Goal: Find contact information: Find contact information

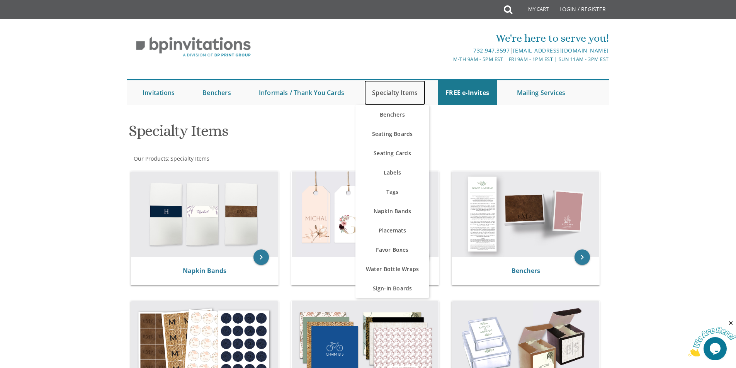
click at [406, 84] on link "Specialty Items" at bounding box center [394, 92] width 61 height 25
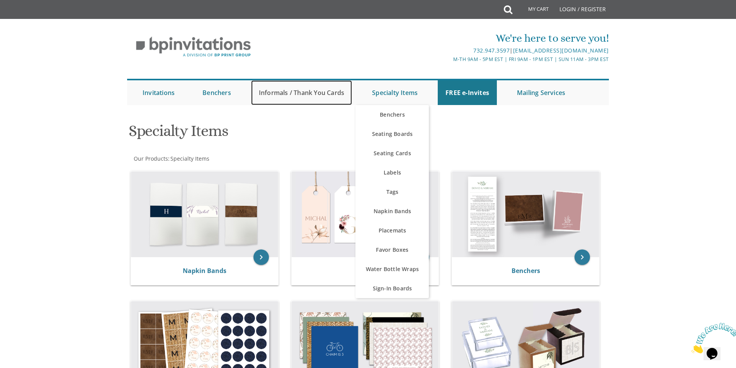
click at [298, 94] on link "Informals / Thank You Cards" at bounding box center [301, 92] width 101 height 25
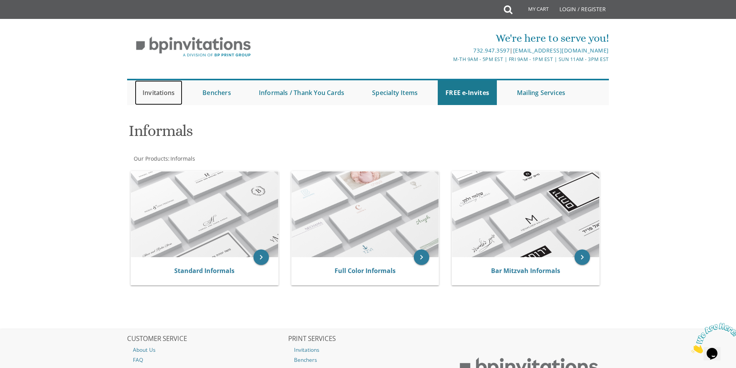
click at [163, 92] on link "Invitations" at bounding box center [159, 92] width 48 height 25
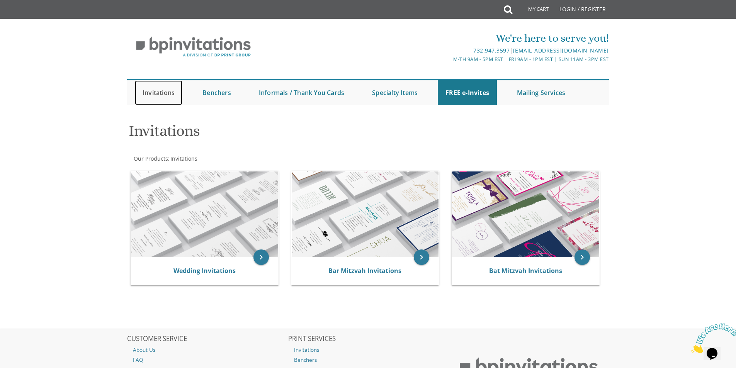
click at [166, 92] on link "Invitations" at bounding box center [159, 92] width 48 height 25
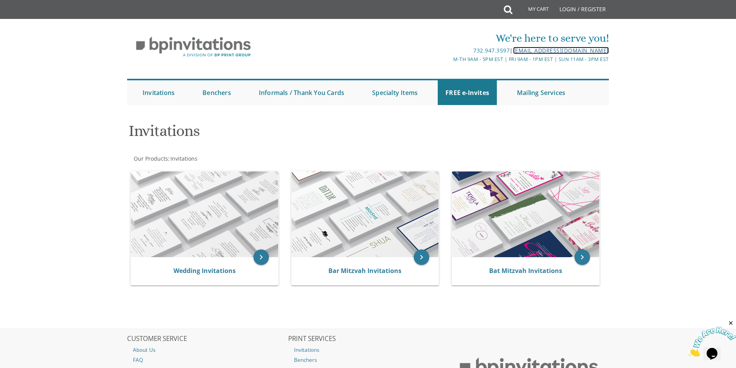
click at [559, 47] on link "[EMAIL_ADDRESS][DOMAIN_NAME]" at bounding box center [561, 50] width 96 height 7
